Goal: Complete application form

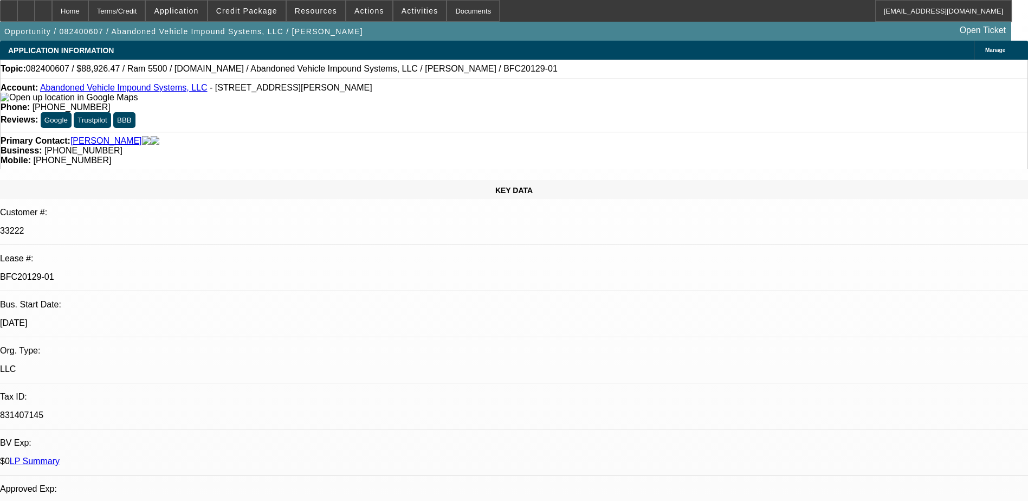
select select "0"
select select "6"
select select "0.1"
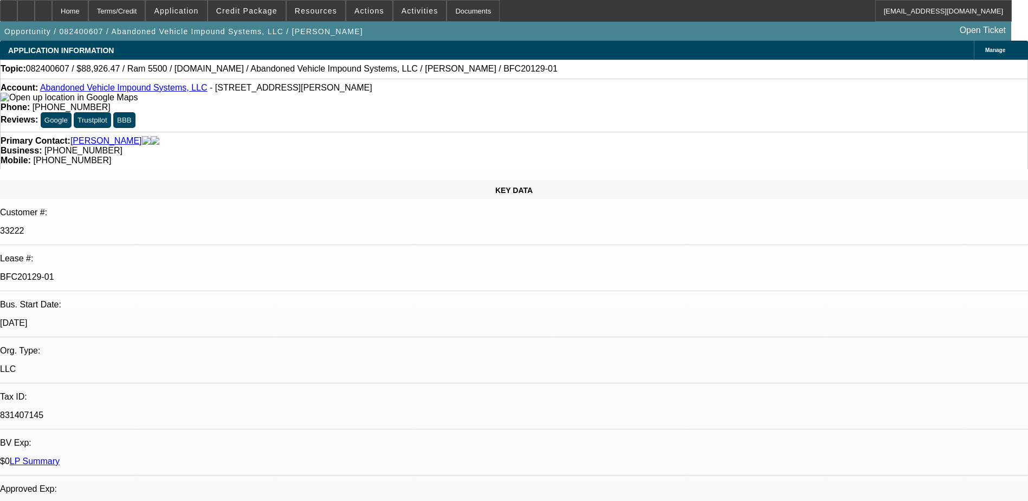
select select "0"
select select "2"
select select "0"
select select "6"
select select "0.1"
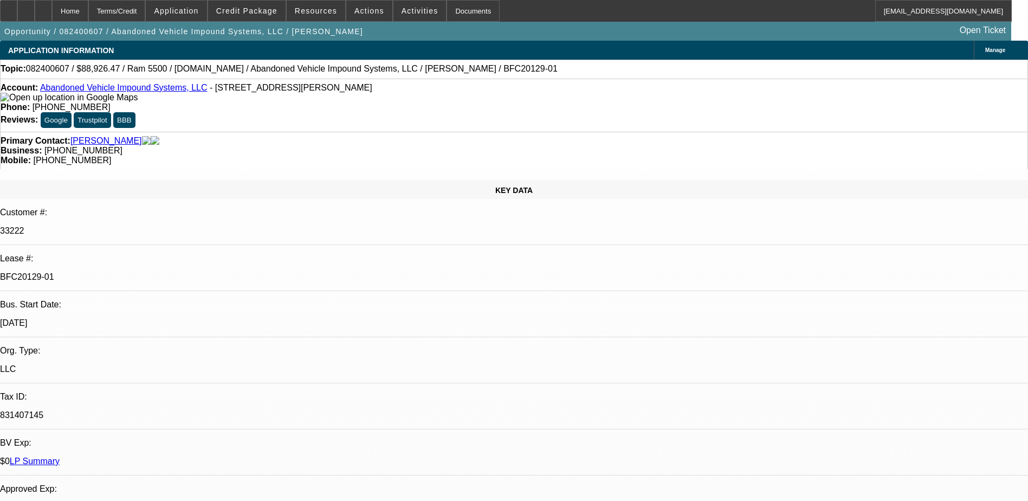
select select "0"
select select "2"
select select "0"
select select "6"
select select "0.1"
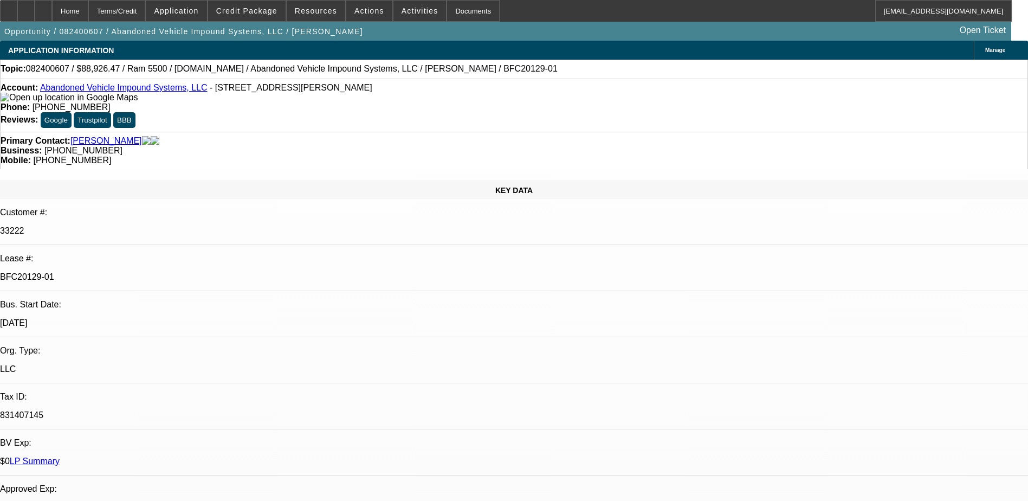
select select "0"
select select "2"
select select "0"
select select "6"
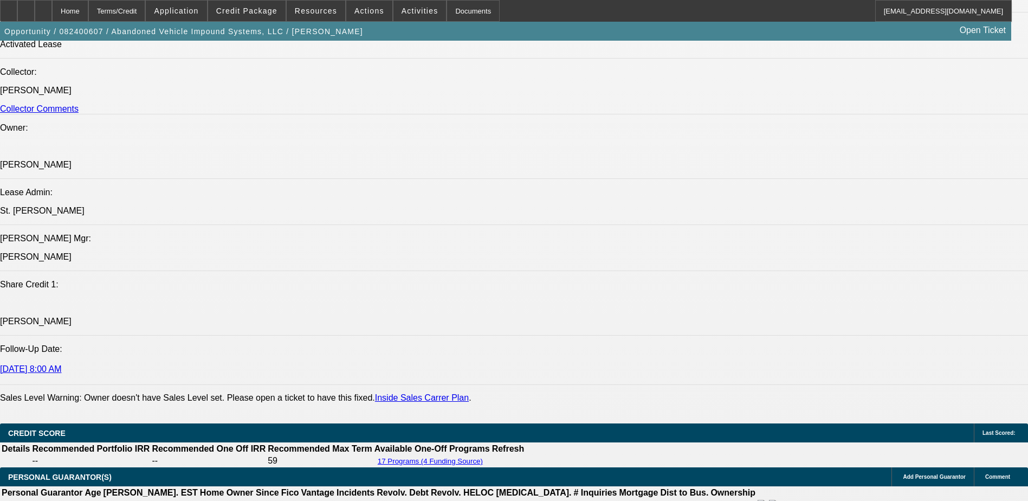
scroll to position [2438, 0]
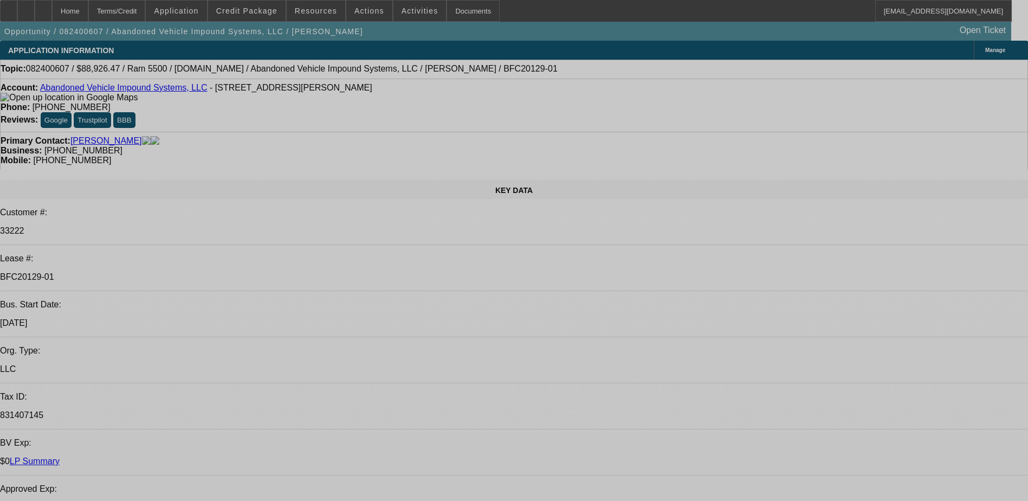
select select "0"
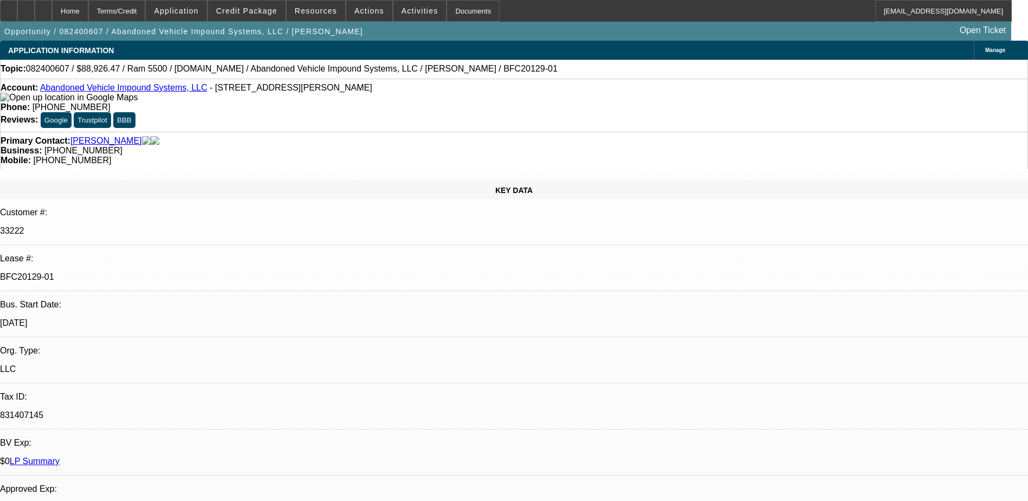
select select "0.1"
select select "0"
select select "0.1"
select select "0"
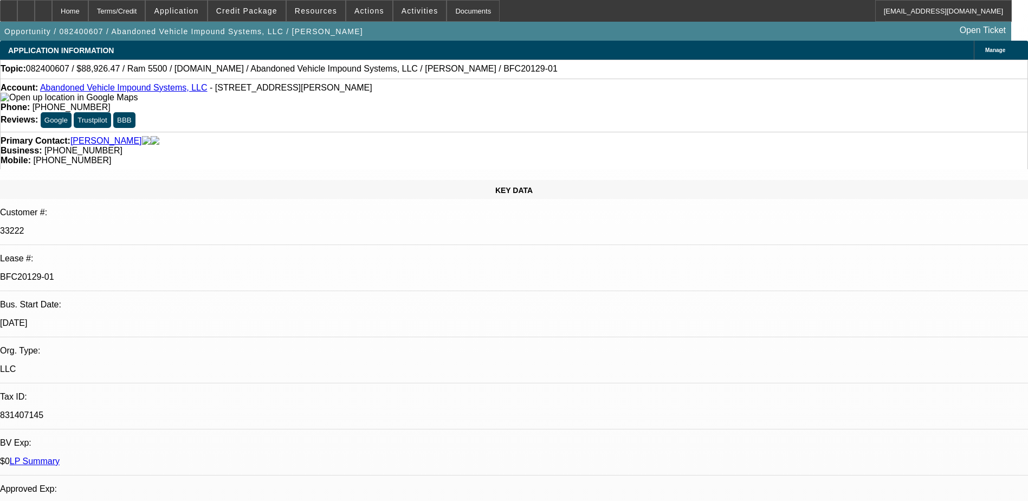
select select "0"
select select "0.1"
select select "0"
select select "1"
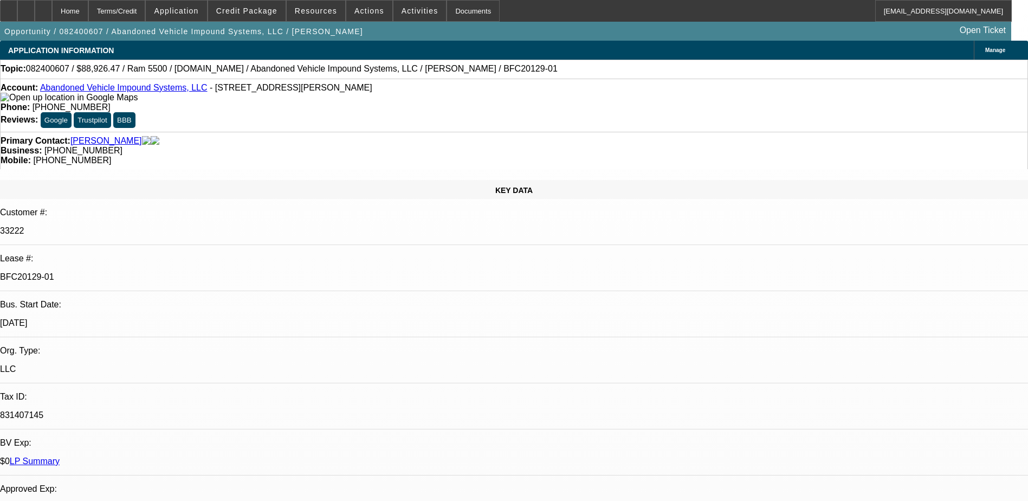
select select "1"
select select "6"
select select "1"
select select "2"
select select "6"
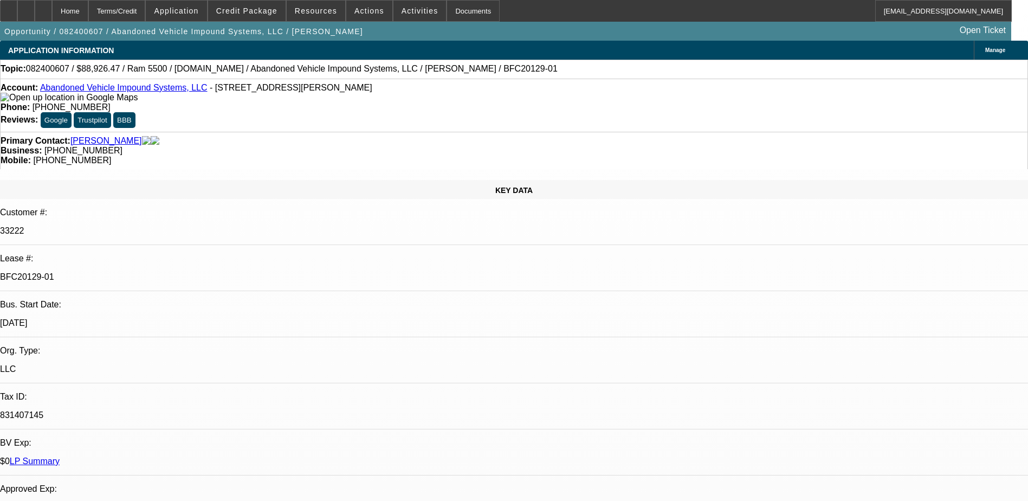
select select "1"
select select "2"
select select "6"
select select "1"
select select "2"
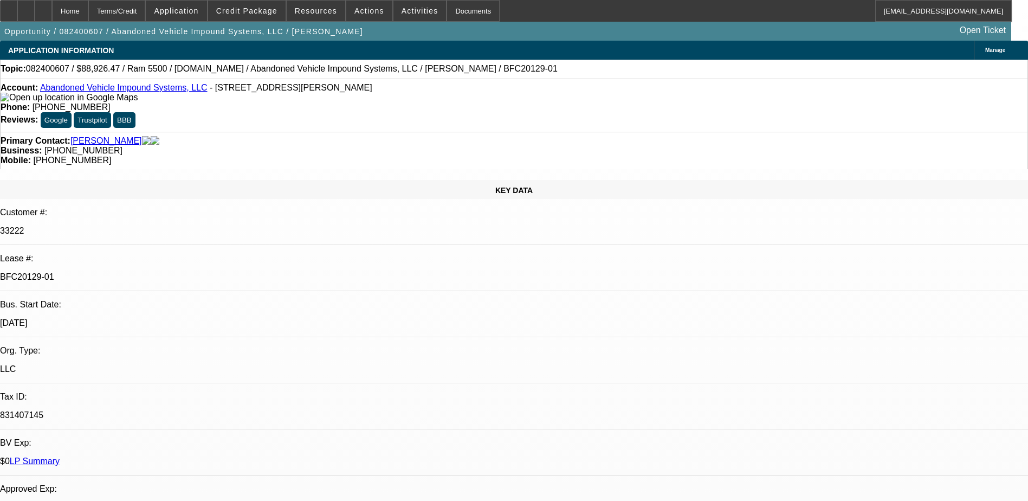
select select "6"
